Goal: Task Accomplishment & Management: Manage account settings

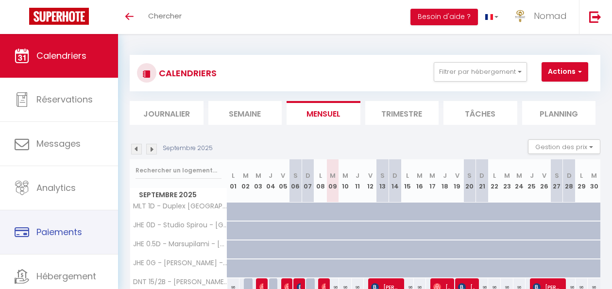
select select
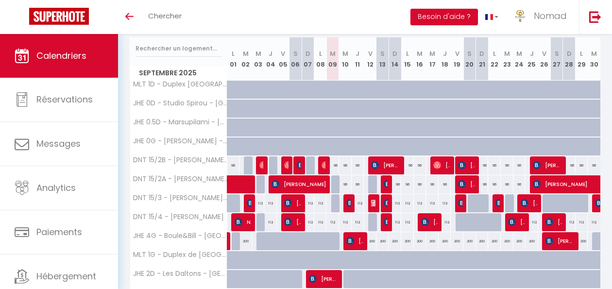
scroll to position [124, 0]
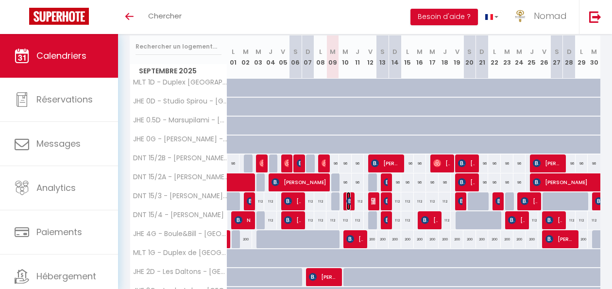
click at [349, 202] on img at bounding box center [350, 201] width 8 height 8
select select "OK"
select select "KO"
select select "1"
select select "0"
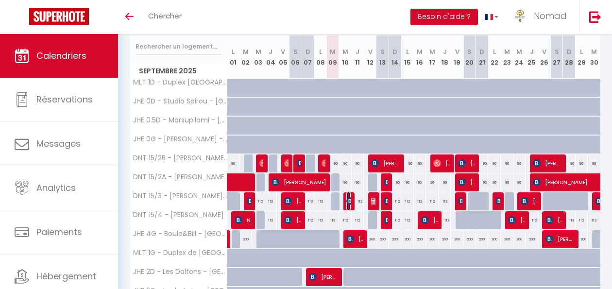
select select "1"
select select
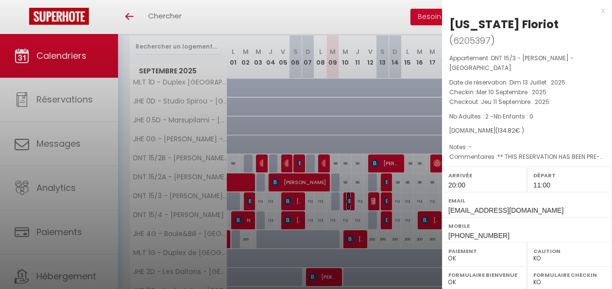
select select "21644"
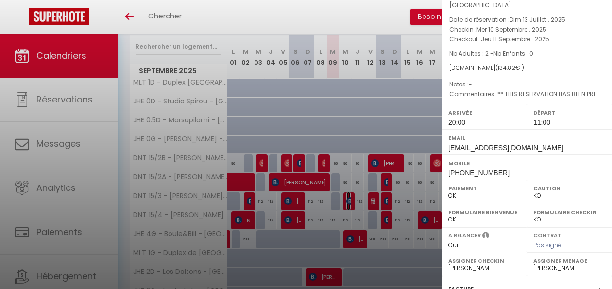
scroll to position [164, 0]
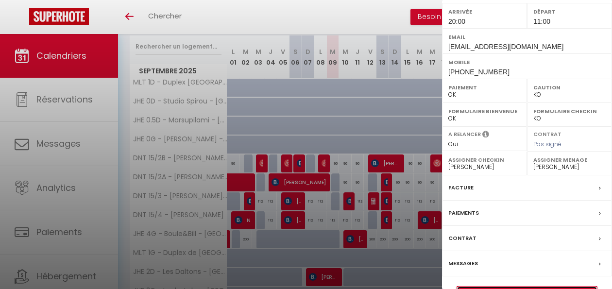
click at [477, 286] on link "Détails de la réservation" at bounding box center [527, 292] width 140 height 13
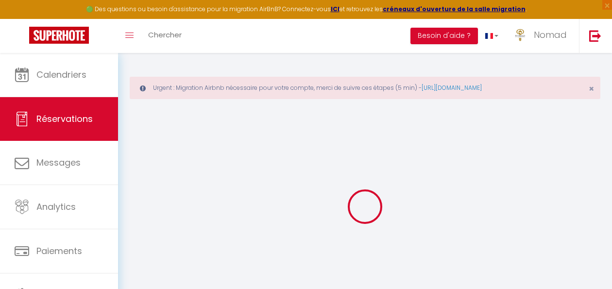
type input "[US_STATE]"
type input "Floriot"
type input "[EMAIL_ADDRESS][DOMAIN_NAME]"
type input "[PHONE_NUMBER]"
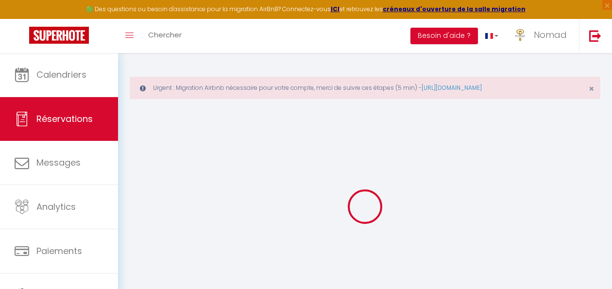
type input "[PHONE_NUMBER]"
type input "."
select select "FR"
type input "18.48"
type input "1.75"
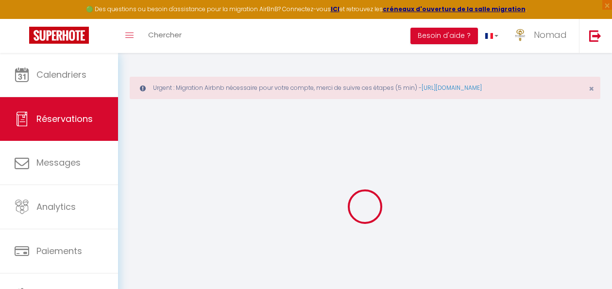
select select "34978"
select select "1"
select select
type input "2"
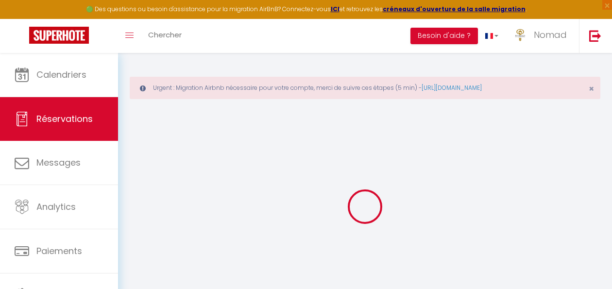
select select "12"
select select "14"
type input "123.2"
checkbox input "false"
type input "0"
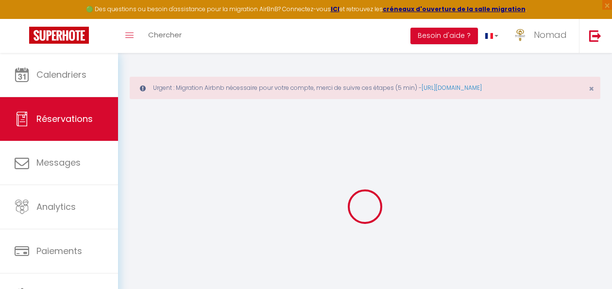
select select "2"
type input "0"
select select
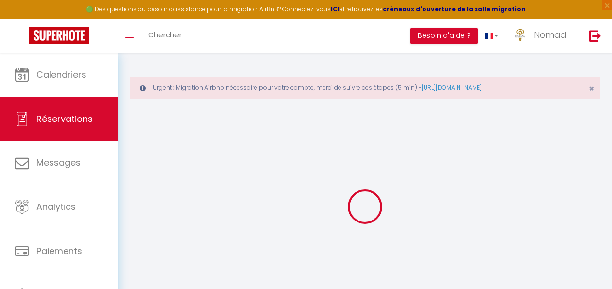
select select
checkbox input "false"
select select
checkbox input "false"
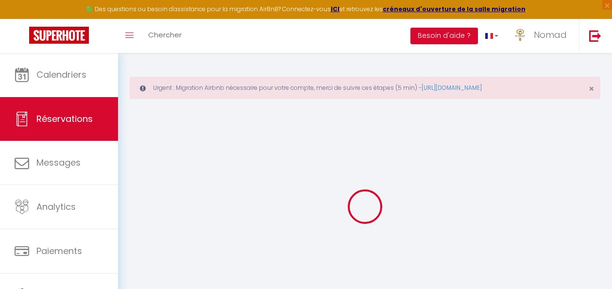
select select
checkbox input "false"
type textarea "** THIS RESERVATION HAS BEEN PRE-PAID ** BOOKING NOTE : Payment charge is EUR 1…"
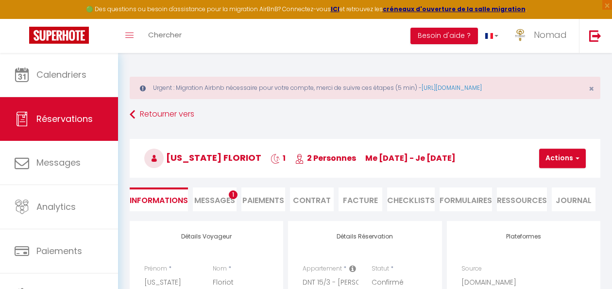
type input "11.62"
select select
checkbox input "false"
select select "20:00"
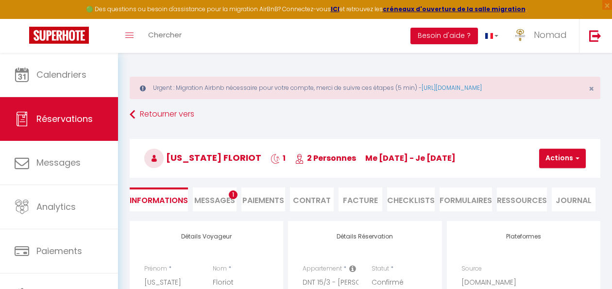
select select "11:00"
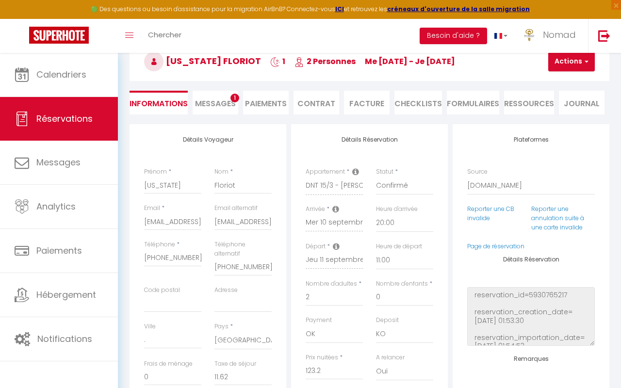
scroll to position [99, 0]
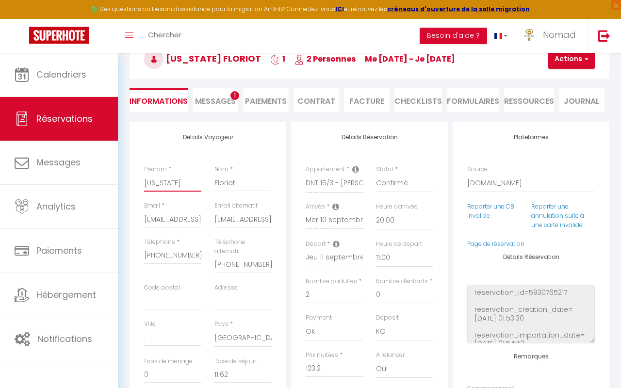
drag, startPoint x: 172, startPoint y: 186, endPoint x: 144, endPoint y: 185, distance: 28.2
click at [143, 185] on div "Prénom * Indiana" at bounding box center [173, 183] width 70 height 36
drag, startPoint x: 240, startPoint y: 183, endPoint x: 214, endPoint y: 185, distance: 26.3
click at [211, 185] on div "Nom * Floriot" at bounding box center [243, 183] width 70 height 36
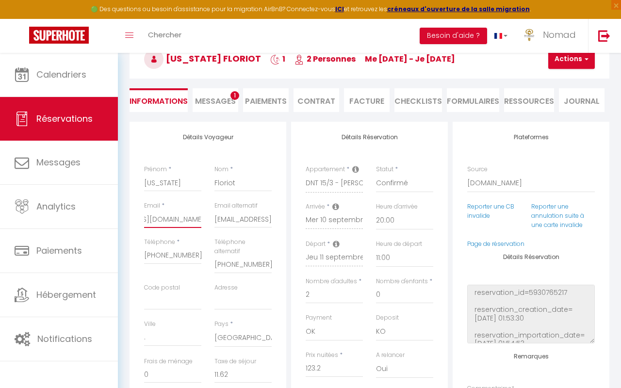
drag, startPoint x: 144, startPoint y: 218, endPoint x: 203, endPoint y: 220, distance: 59.7
click at [215, 223] on div "Email * iflori.377865@guest.booking.com Email alternatif indiana13@outlook.fr" at bounding box center [208, 219] width 140 height 36
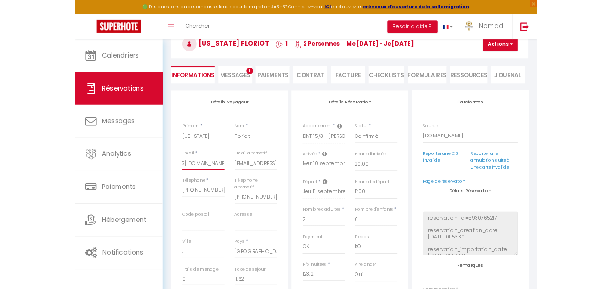
scroll to position [0, 0]
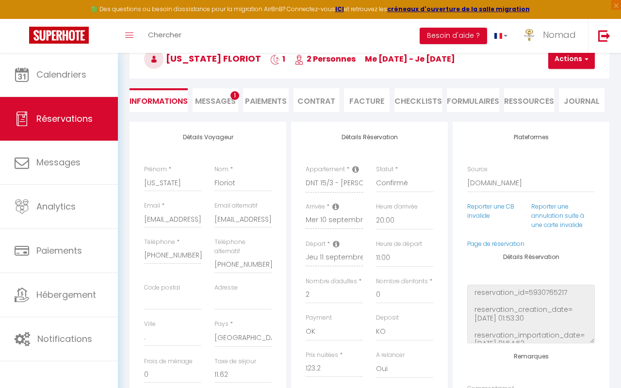
drag, startPoint x: 201, startPoint y: 251, endPoint x: 159, endPoint y: 251, distance: 42.2
click at [158, 251] on div "Téléphone * +33622735999" at bounding box center [173, 261] width 70 height 46
drag, startPoint x: 198, startPoint y: 258, endPoint x: 149, endPoint y: 259, distance: 49.0
click at [140, 261] on div "Téléphone * +33622735999" at bounding box center [173, 261] width 70 height 46
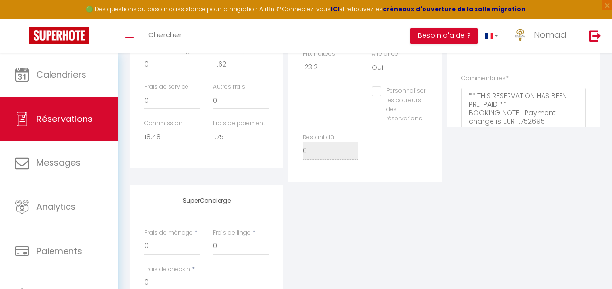
scroll to position [381, 0]
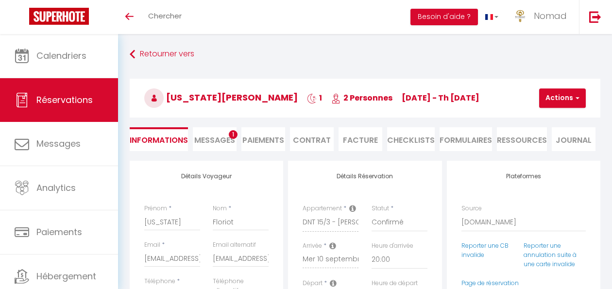
select select "34978"
select select "20:00"
select select "11:00"
select select "14"
select select "2"
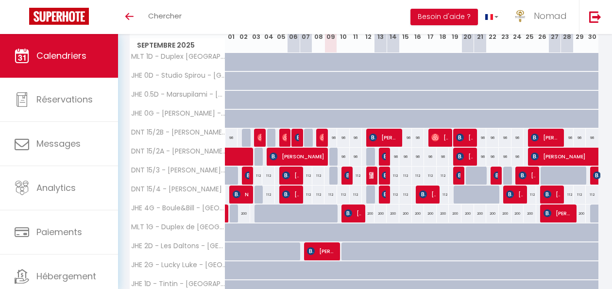
scroll to position [0, 4]
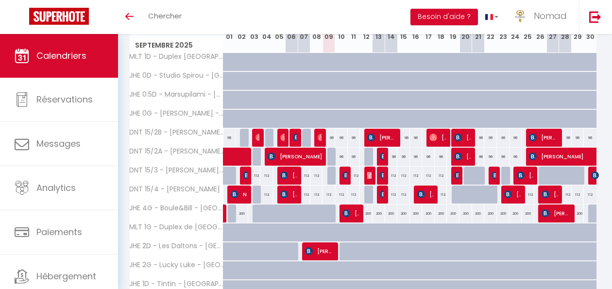
click at [348, 176] on div "112" at bounding box center [354, 175] width 13 height 18
type input "112"
type input "Jeu 11 Septembre 2025"
type input "Ven 12 Septembre 2025"
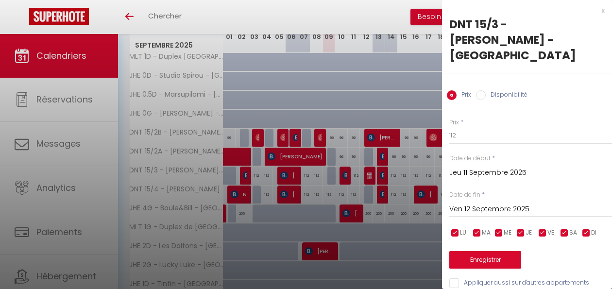
click at [345, 175] on div at bounding box center [306, 144] width 612 height 289
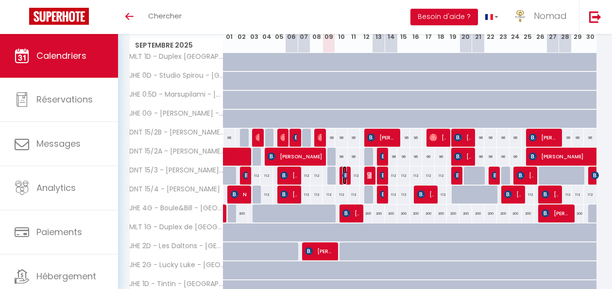
click at [344, 175] on img at bounding box center [346, 175] width 8 height 8
select select "OK"
select select "KO"
select select "1"
select select "0"
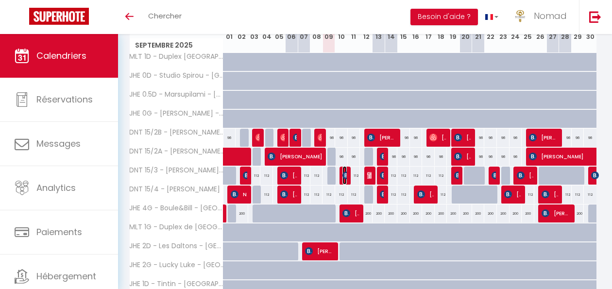
select select "1"
select select
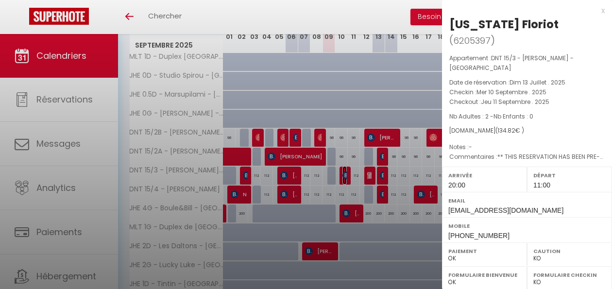
select select "21644"
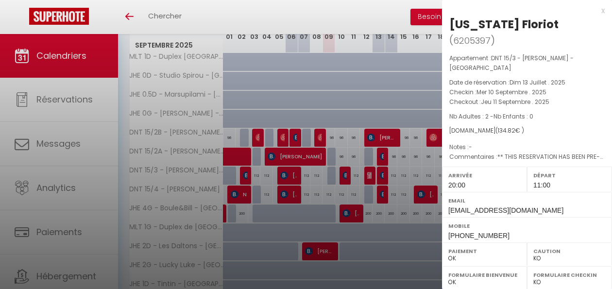
click at [279, 16] on div at bounding box center [306, 144] width 612 height 289
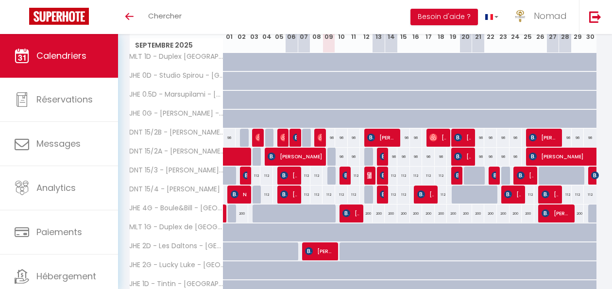
scroll to position [150, 0]
